Goal: Download file/media

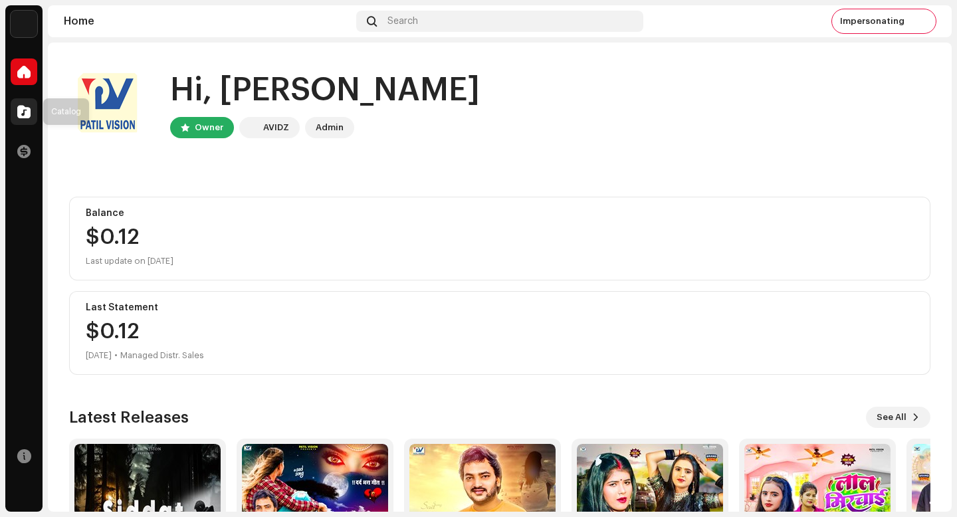
click at [17, 112] on span at bounding box center [23, 111] width 13 height 11
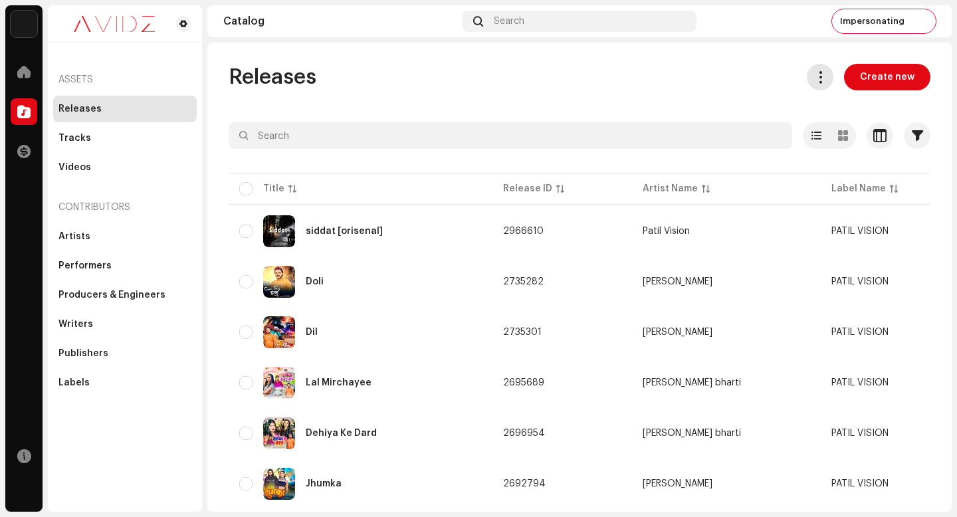
click at [824, 72] on button at bounding box center [820, 77] width 27 height 27
click at [814, 81] on span at bounding box center [820, 77] width 13 height 11
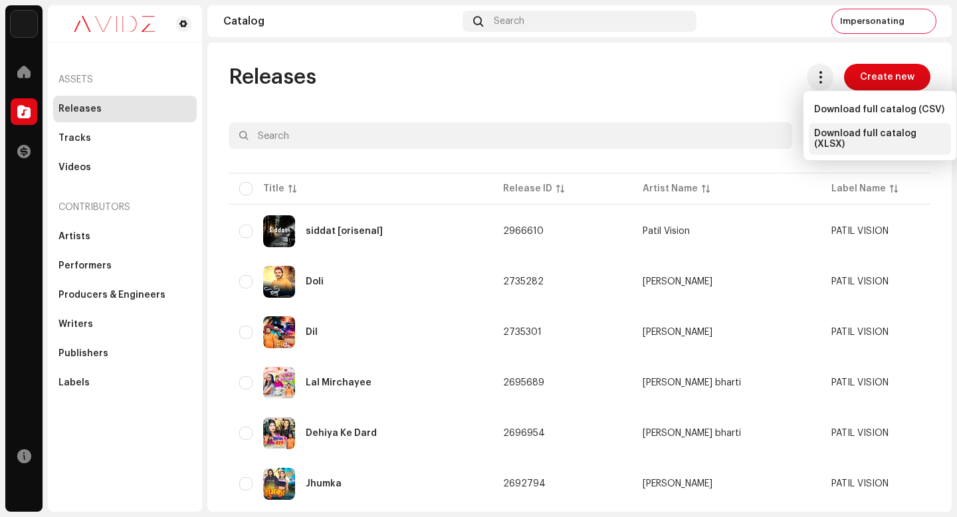
click at [834, 140] on span "Download full catalog (XLSX)" at bounding box center [880, 138] width 132 height 21
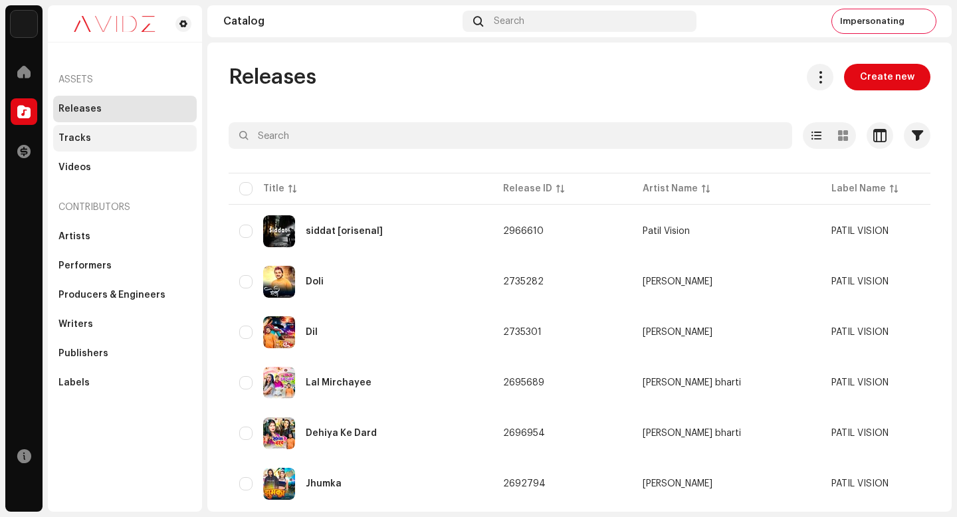
click at [118, 137] on div "Tracks" at bounding box center [124, 138] width 133 height 11
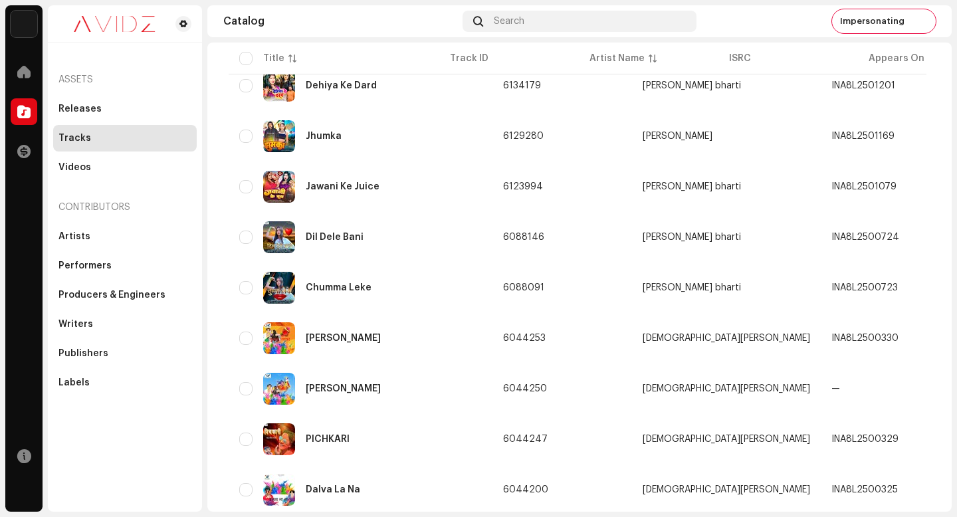
scroll to position [948, 0]
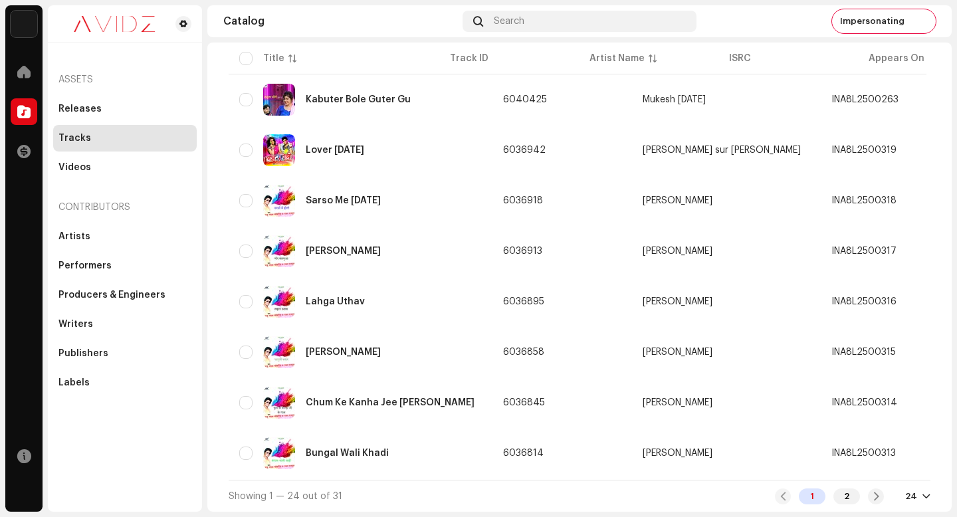
click at [876, 35] on div "Catalog Search Impersonating" at bounding box center [579, 21] width 744 height 32
click at [874, 27] on div "Impersonating" at bounding box center [884, 21] width 104 height 24
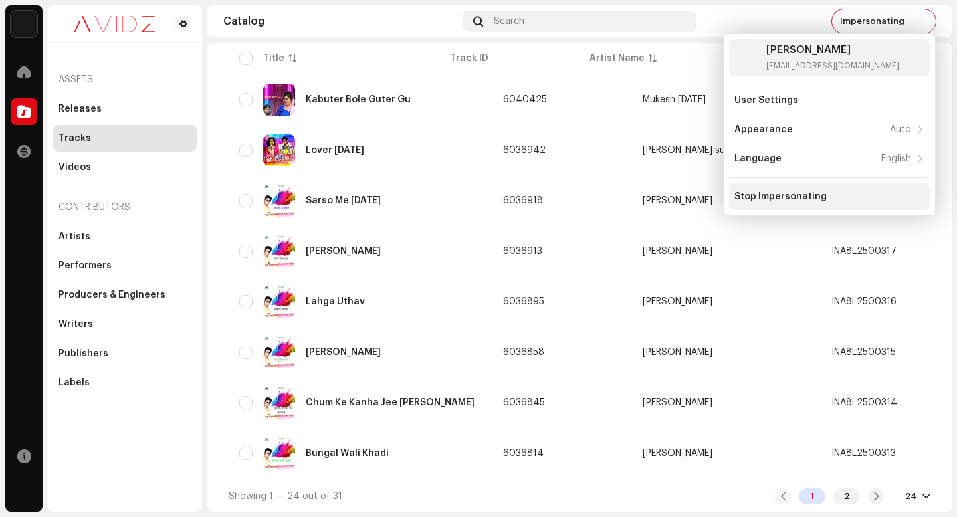
click at [849, 191] on div "Stop Impersonating" at bounding box center [829, 196] width 190 height 11
